Goal: Transaction & Acquisition: Obtain resource

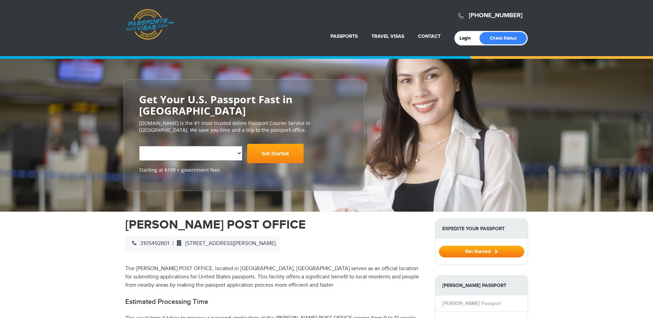
select select "**********"
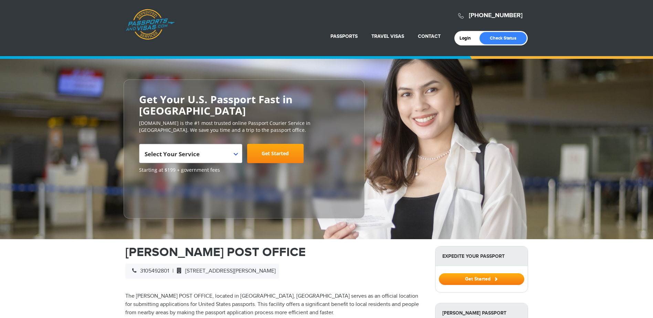
click at [347, 36] on link "Passports" at bounding box center [343, 36] width 27 height 6
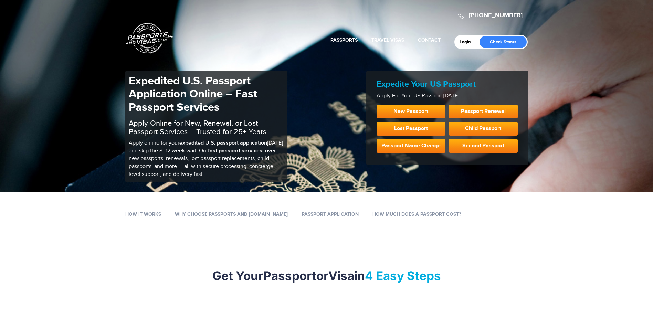
click at [419, 108] on link "New Passport" at bounding box center [411, 112] width 69 height 14
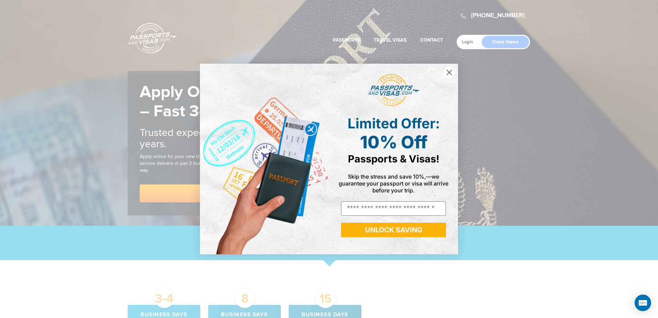
click at [446, 70] on circle "Close dialog" at bounding box center [449, 72] width 11 height 11
